Goal: Task Accomplishment & Management: Use online tool/utility

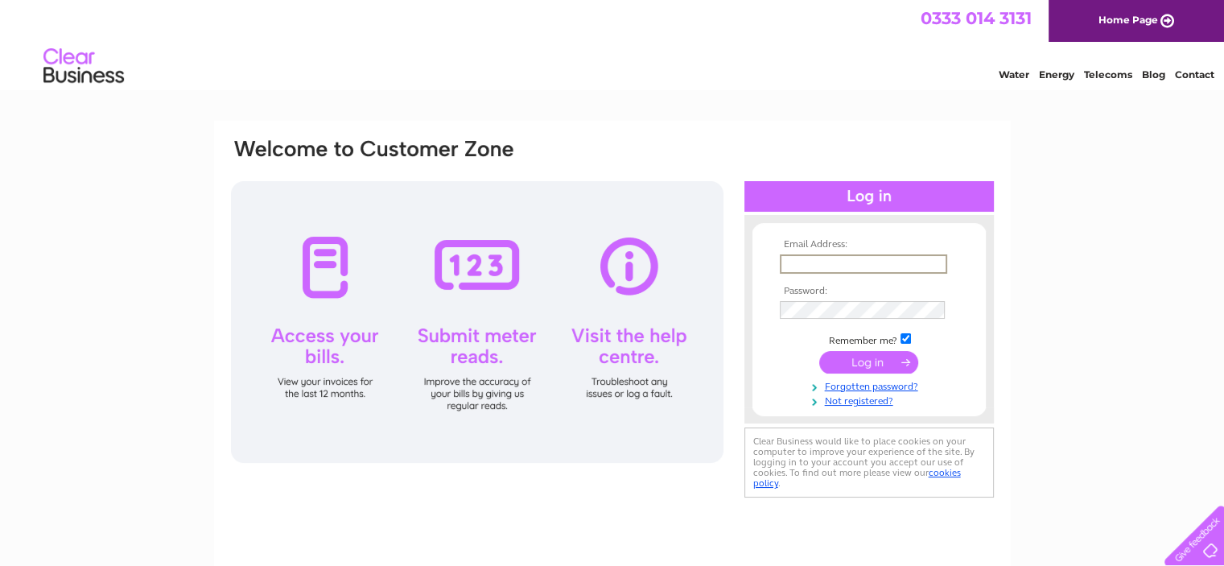
click at [853, 255] on input "text" at bounding box center [863, 263] width 167 height 19
type input "glen@mcmurchywind.com"
click at [819, 350] on input "submit" at bounding box center [868, 361] width 99 height 23
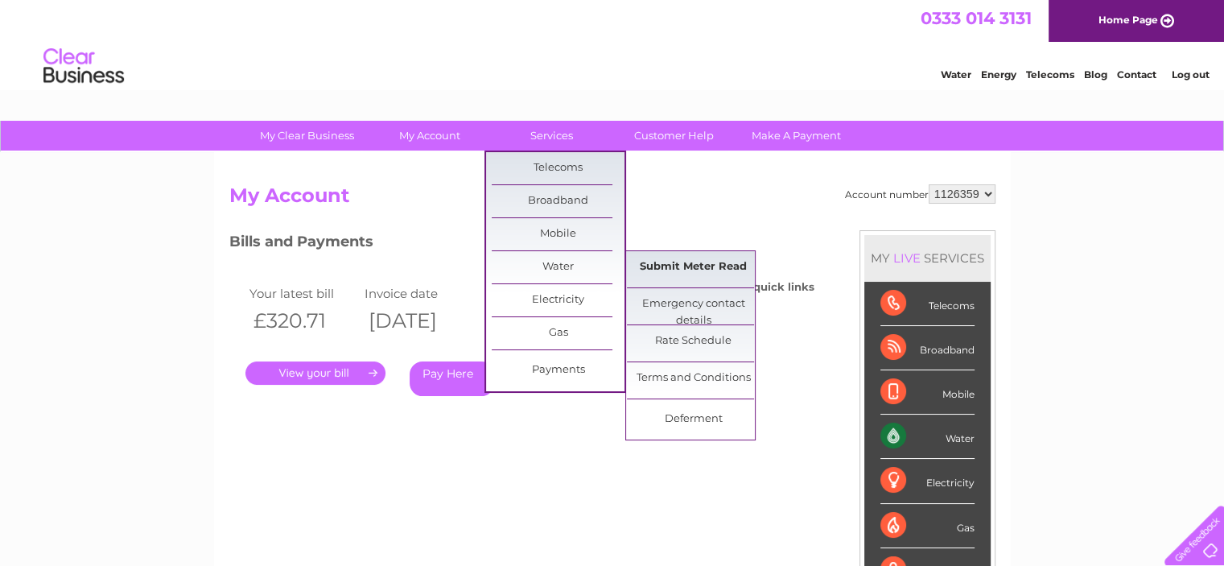
click at [668, 275] on link "Submit Meter Read" at bounding box center [693, 267] width 133 height 32
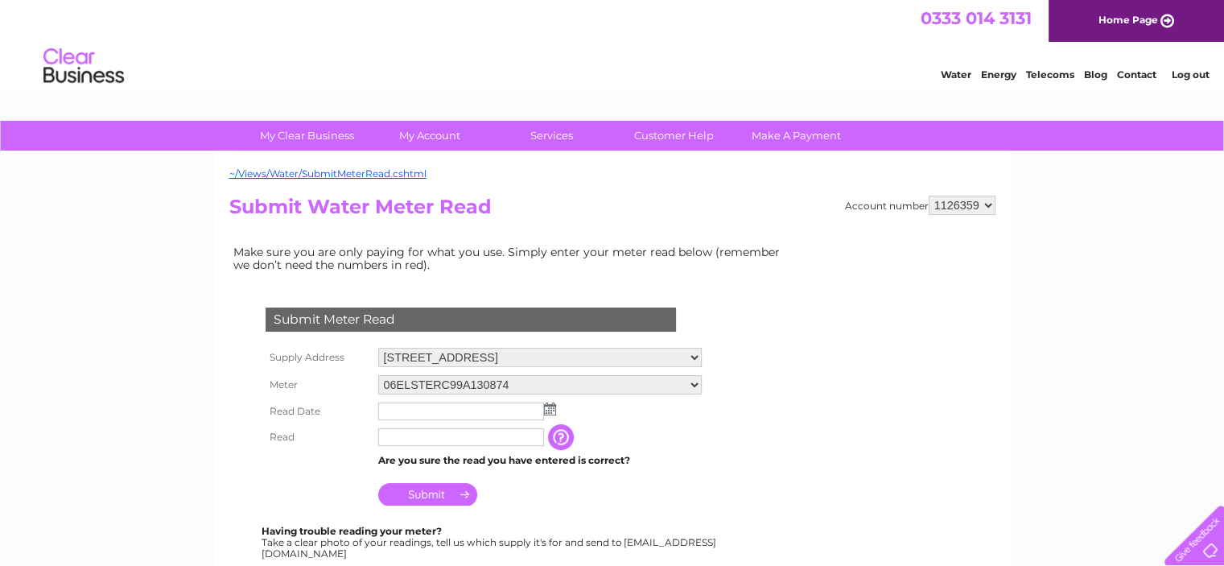
click at [553, 407] on img at bounding box center [550, 408] width 12 height 13
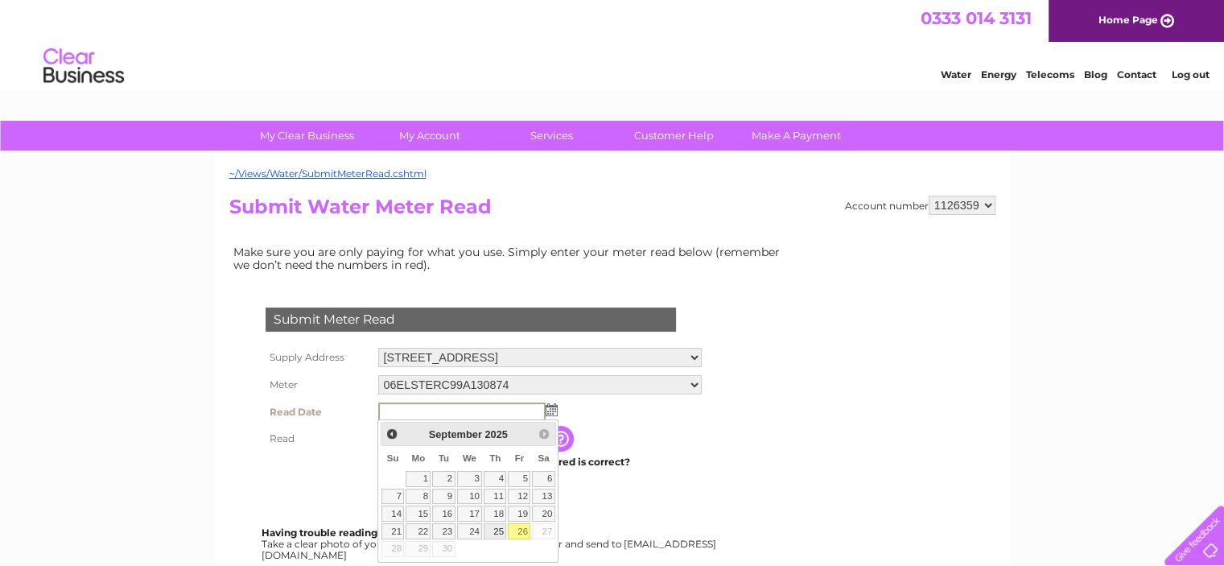
click at [504, 528] on link "25" at bounding box center [495, 531] width 23 height 16
type input "[DATE]"
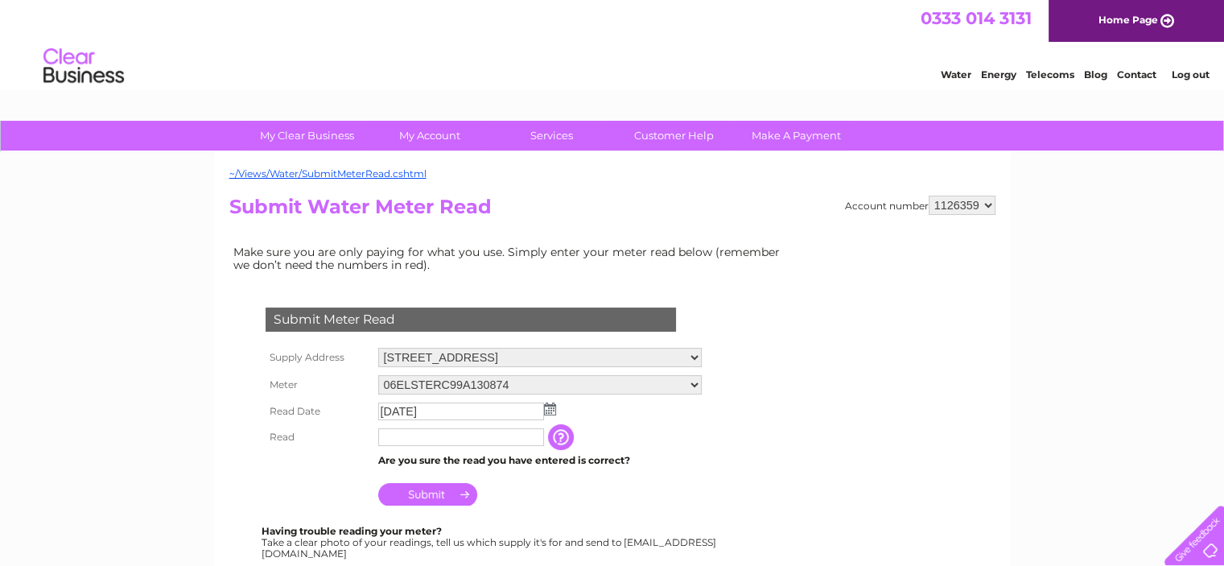
click at [480, 427] on td at bounding box center [461, 437] width 174 height 26
click at [486, 431] on input "text" at bounding box center [461, 437] width 167 height 19
type input "6160"
click at [451, 492] on input "Submit" at bounding box center [427, 495] width 99 height 23
